Goal: Task Accomplishment & Management: Use online tool/utility

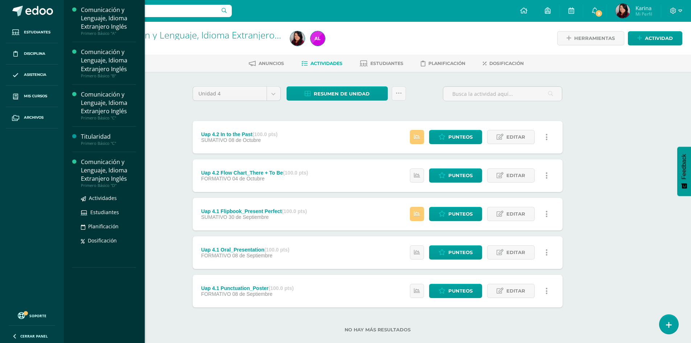
click at [115, 179] on div "Comunicación y Lenguaje, Idioma Extranjero Inglés" at bounding box center [108, 170] width 55 height 25
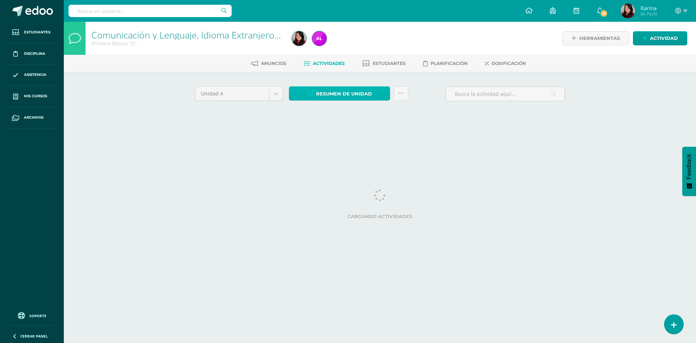
click at [361, 94] on span "Resumen de unidad" at bounding box center [344, 93] width 56 height 13
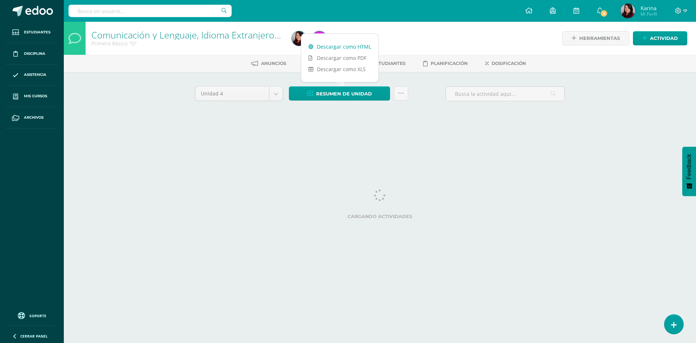
click at [350, 50] on link "Descargar como HTML" at bounding box center [339, 46] width 77 height 11
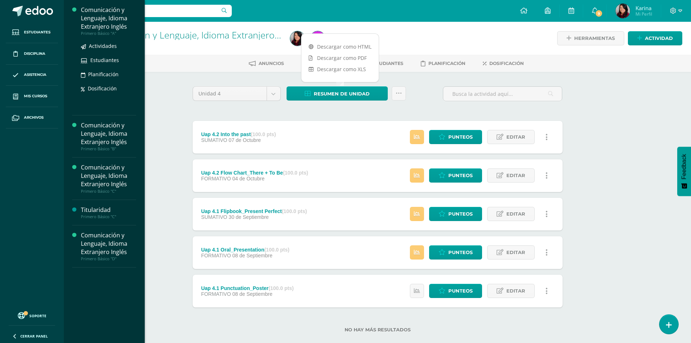
click at [102, 22] on div "Comunicación y Lenguaje, Idioma Extranjero Inglés" at bounding box center [108, 18] width 55 height 25
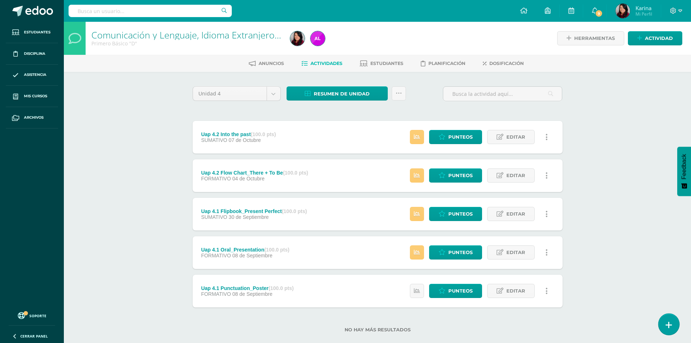
click at [667, 320] on icon at bounding box center [668, 324] width 7 height 8
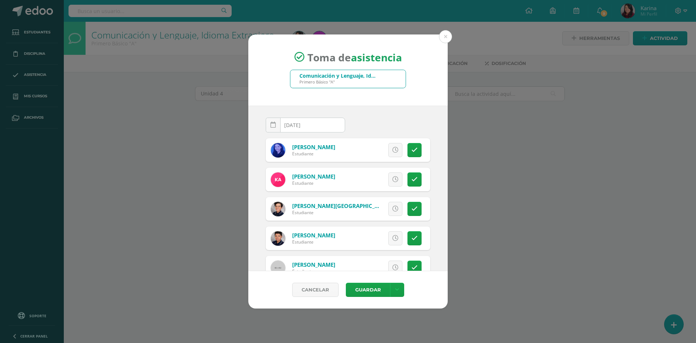
drag, startPoint x: 0, startPoint y: 0, endPoint x: 677, endPoint y: 252, distance: 722.7
click at [677, 252] on div "Toma de asistencia Comunicación y Lenguaje, Idioma Extranjero Inglés Primero Bá…" at bounding box center [348, 171] width 690 height 274
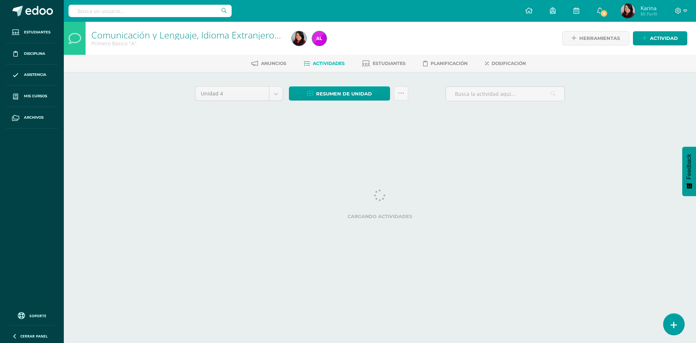
click at [674, 329] on icon at bounding box center [674, 324] width 7 height 8
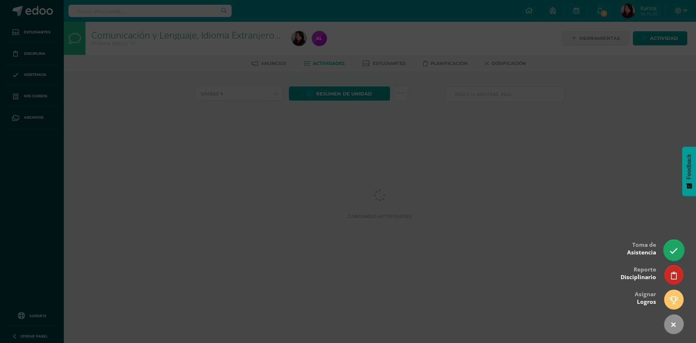
click at [671, 253] on icon at bounding box center [674, 251] width 8 height 8
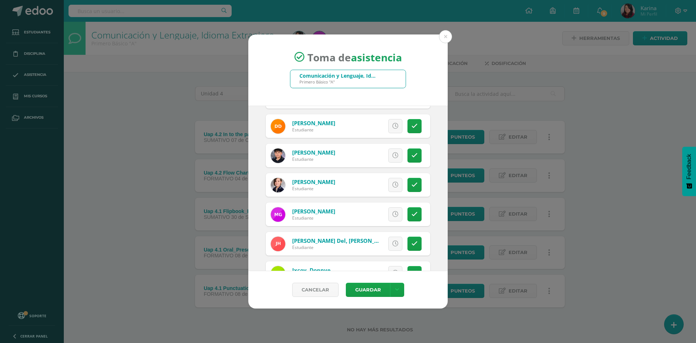
scroll to position [471, 0]
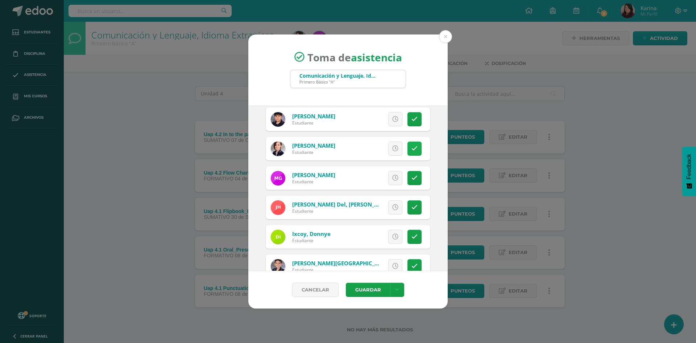
click at [411, 149] on icon at bounding box center [414, 148] width 6 height 6
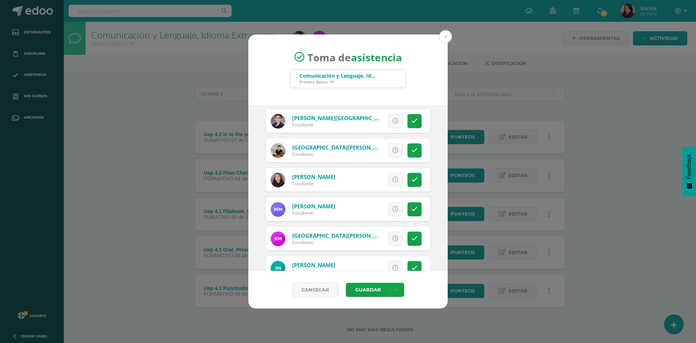
scroll to position [653, 0]
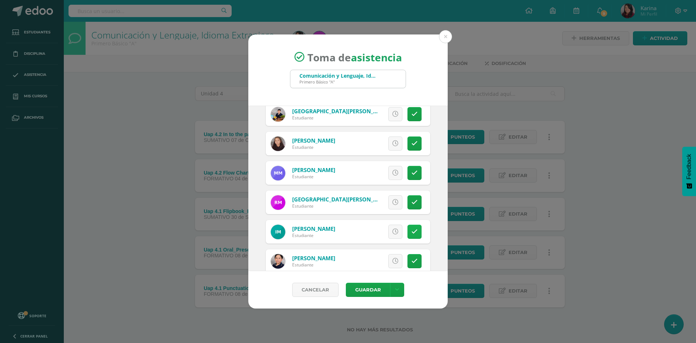
click at [414, 230] on link at bounding box center [414, 231] width 14 height 14
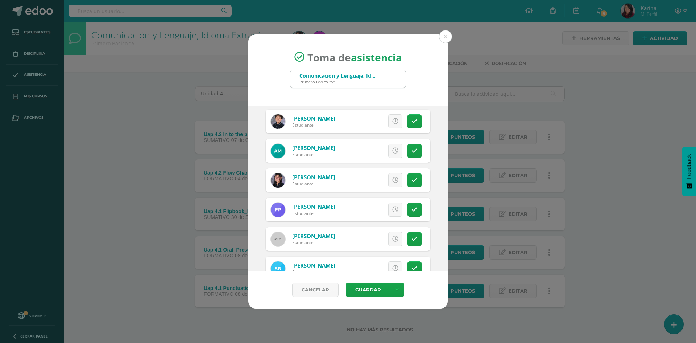
scroll to position [834, 0]
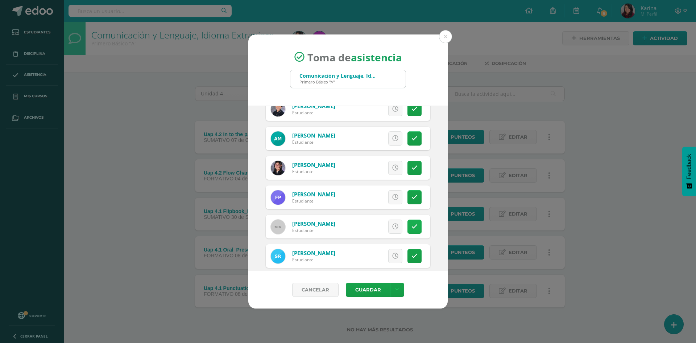
click at [411, 227] on icon at bounding box center [414, 226] width 6 height 6
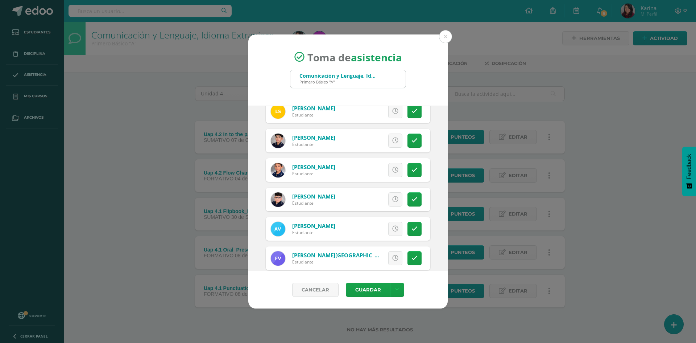
scroll to position [1048, 0]
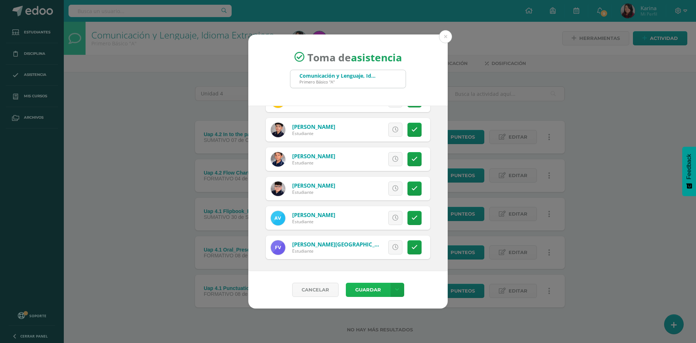
click at [371, 293] on button "Guardar" at bounding box center [368, 289] width 44 height 14
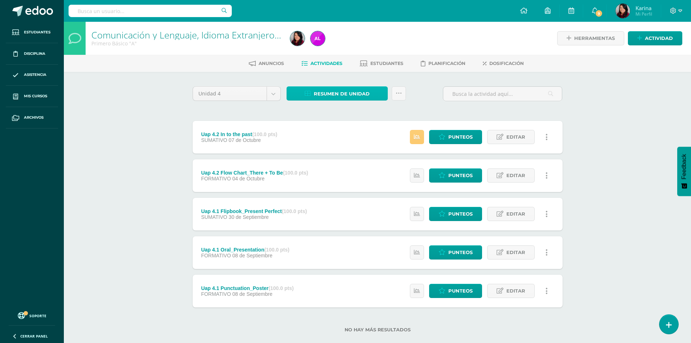
click at [337, 96] on span "Resumen de unidad" at bounding box center [342, 93] width 56 height 13
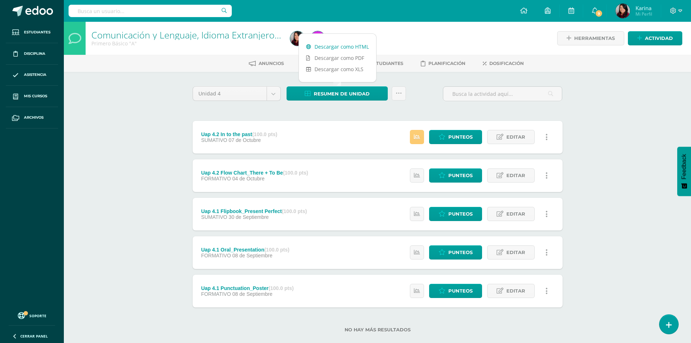
click at [347, 46] on link "Descargar como HTML" at bounding box center [337, 46] width 77 height 11
